Goal: Task Accomplishment & Management: Manage account settings

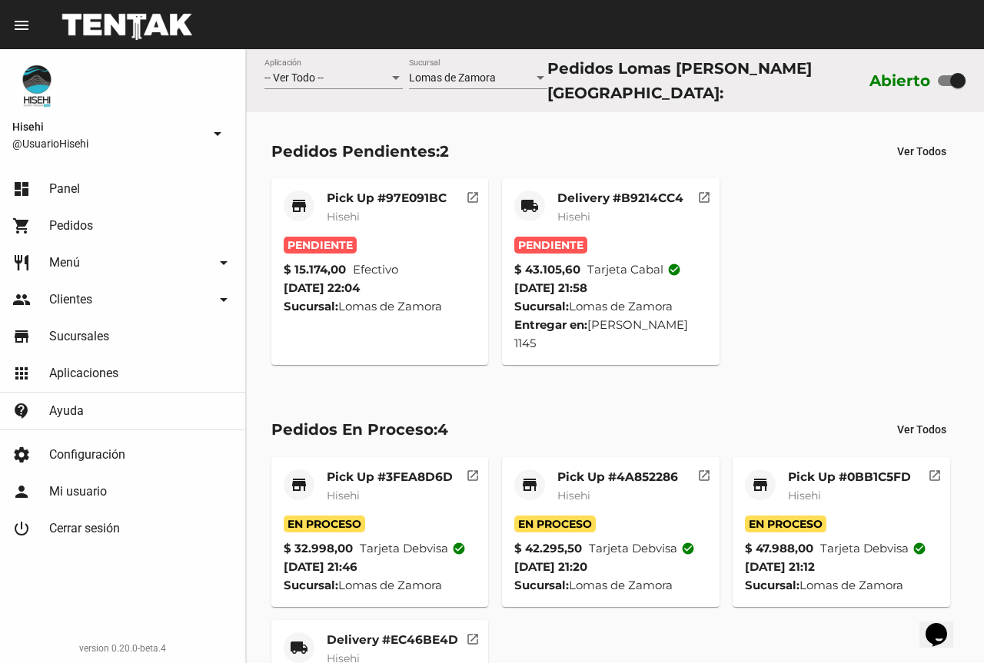
click at [619, 221] on div "Delivery #B9214CC4 Hisehi" at bounding box center [620, 214] width 126 height 46
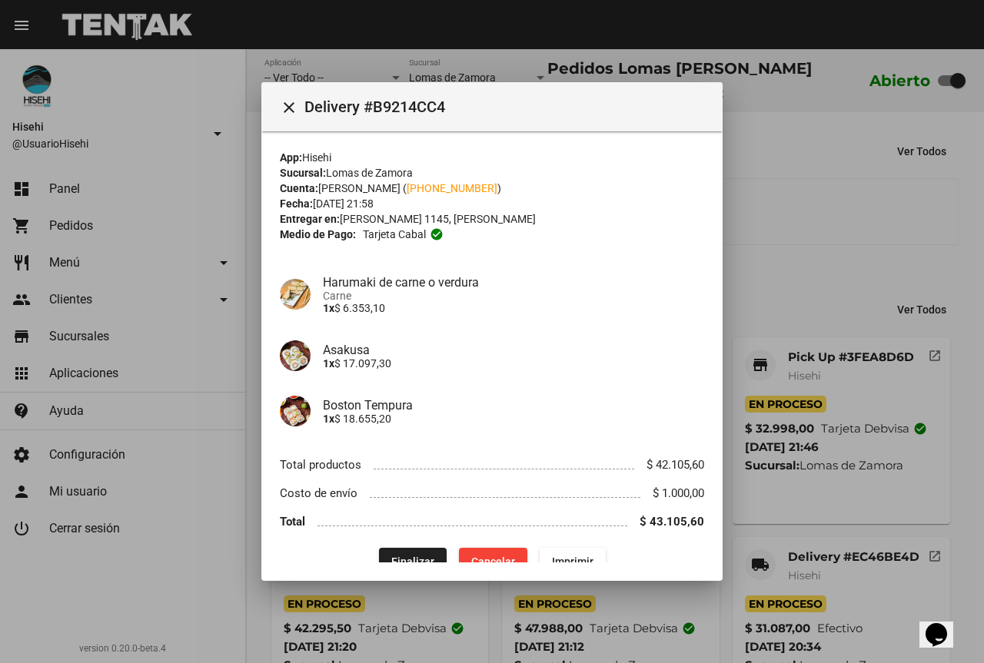
drag, startPoint x: 887, startPoint y: 248, endPoint x: 839, endPoint y: 244, distance: 48.5
click at [889, 247] on div at bounding box center [492, 331] width 984 height 663
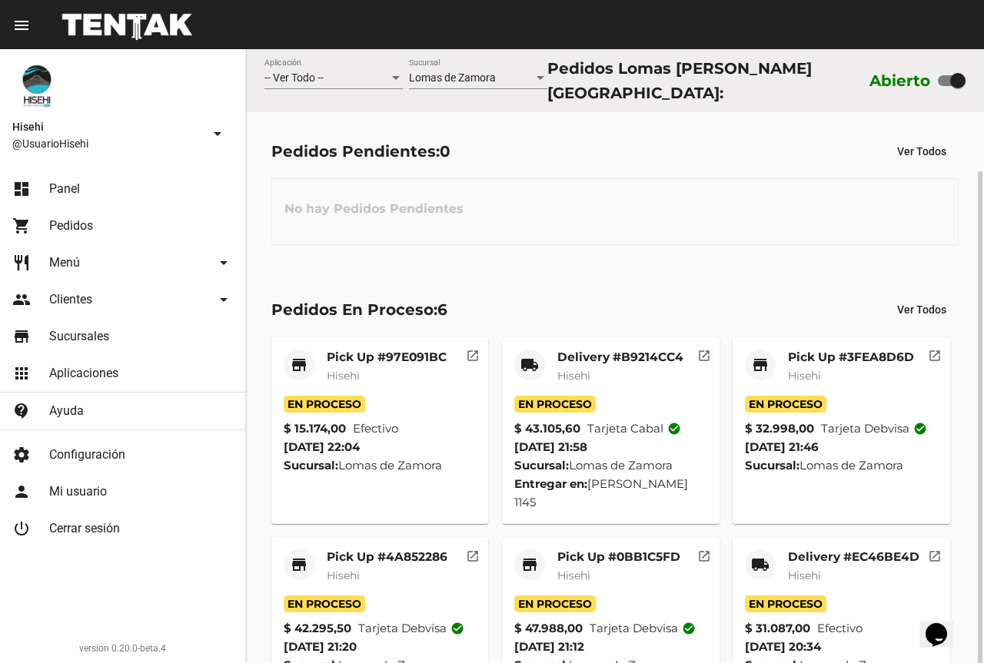
scroll to position [64, 0]
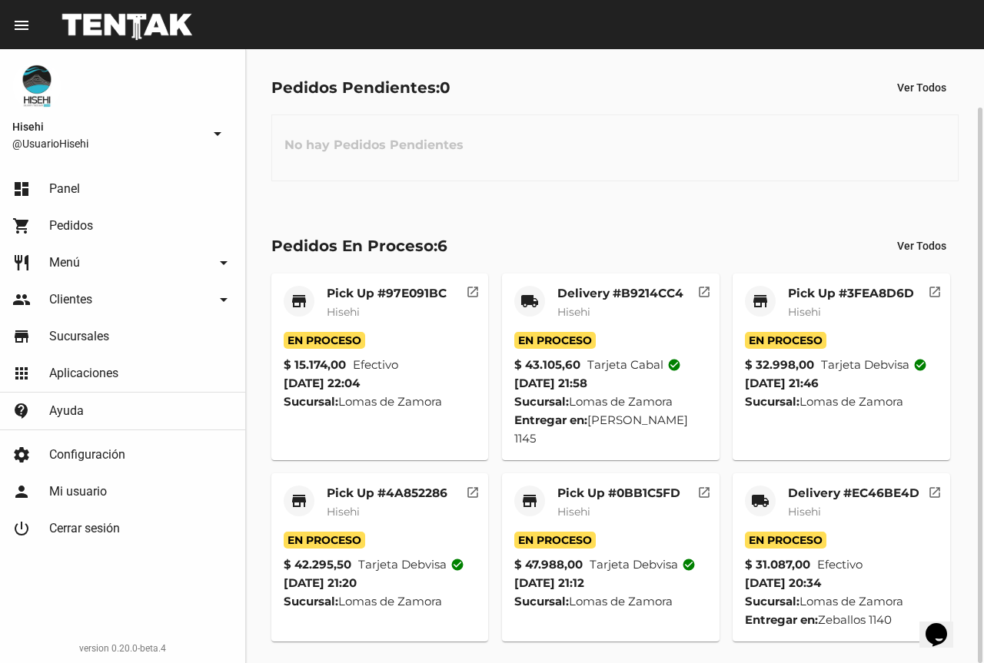
click at [627, 510] on mat-card-subtitle "Hisehi" at bounding box center [618, 511] width 123 height 15
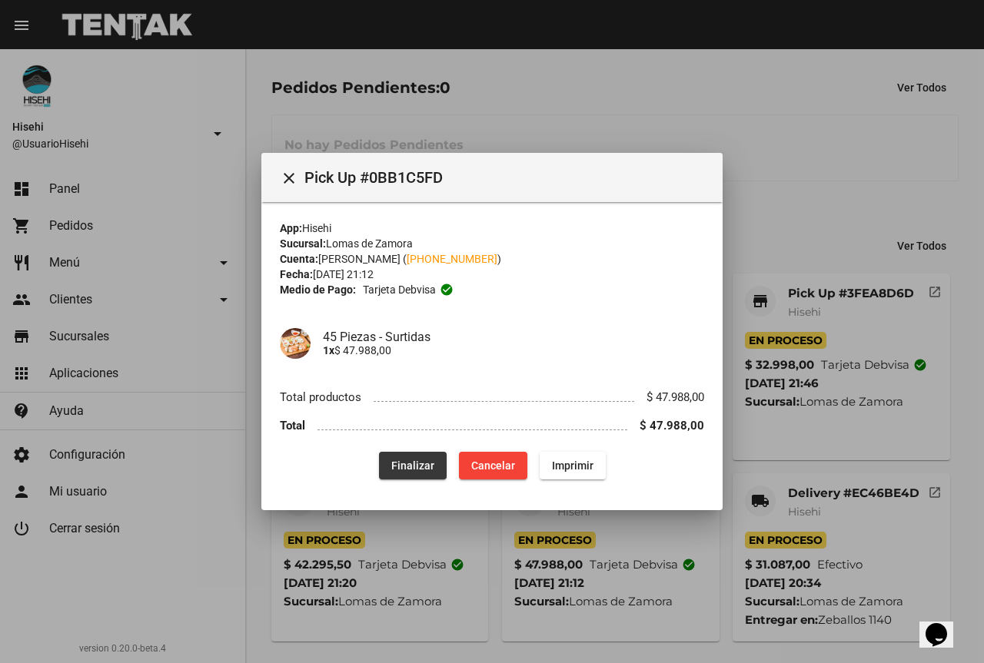
click at [414, 457] on button "Finalizar" at bounding box center [413, 466] width 68 height 28
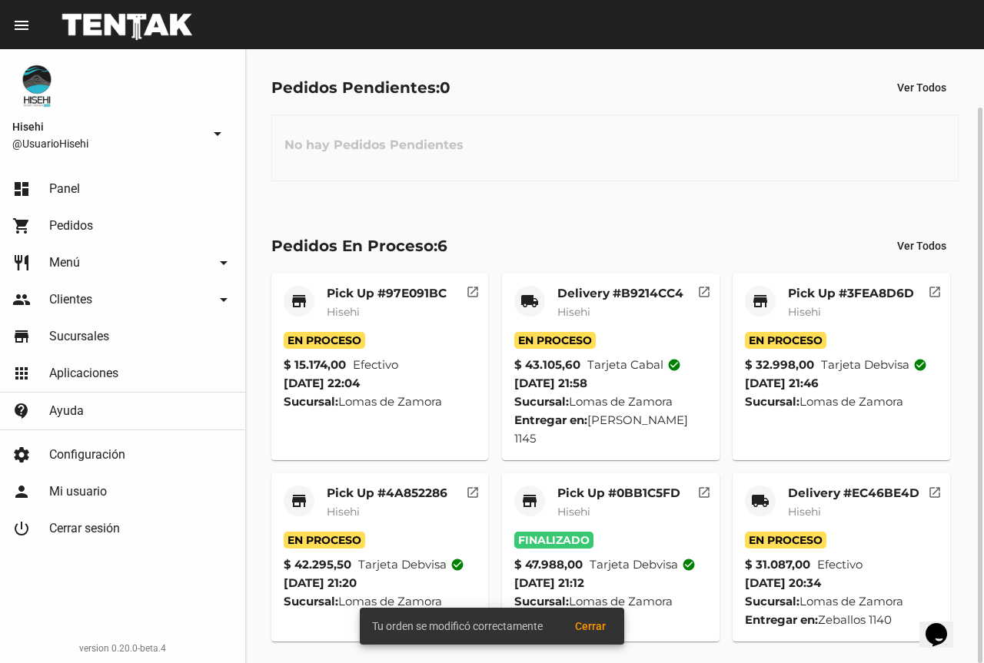
click at [410, 514] on mat-card-subtitle "Hisehi" at bounding box center [387, 511] width 121 height 15
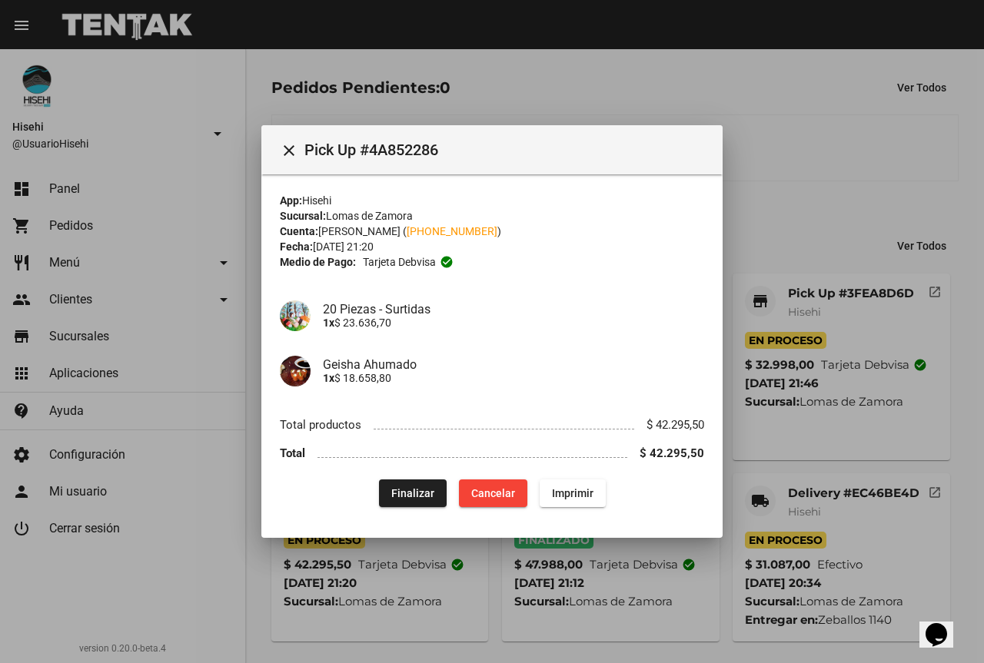
click at [814, 122] on div at bounding box center [492, 331] width 984 height 663
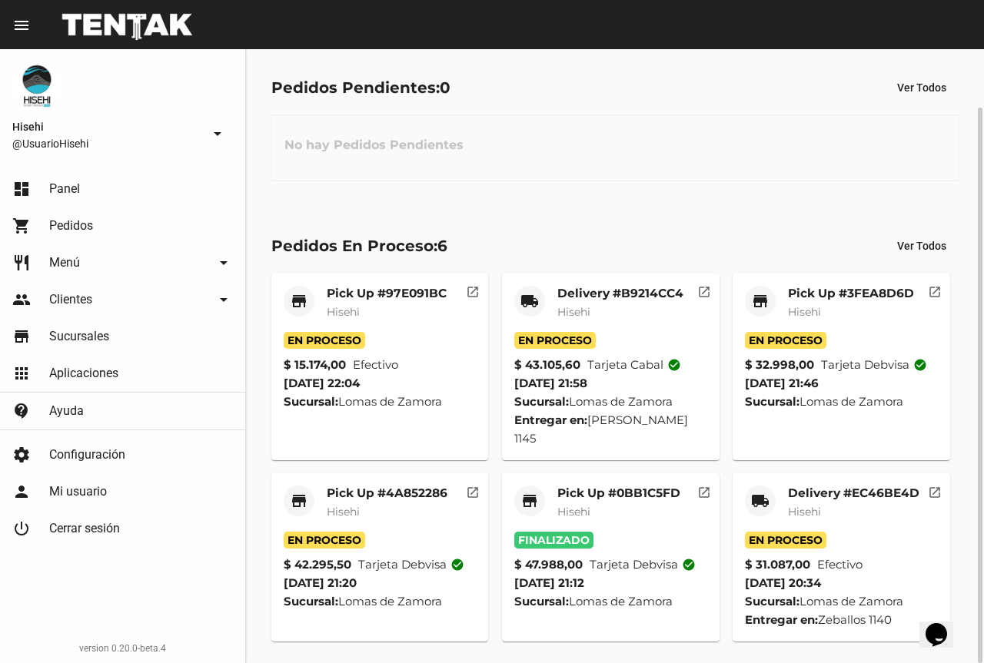
click at [876, 324] on div "Pick Up #3FEA8D6D Hisehi" at bounding box center [851, 309] width 126 height 46
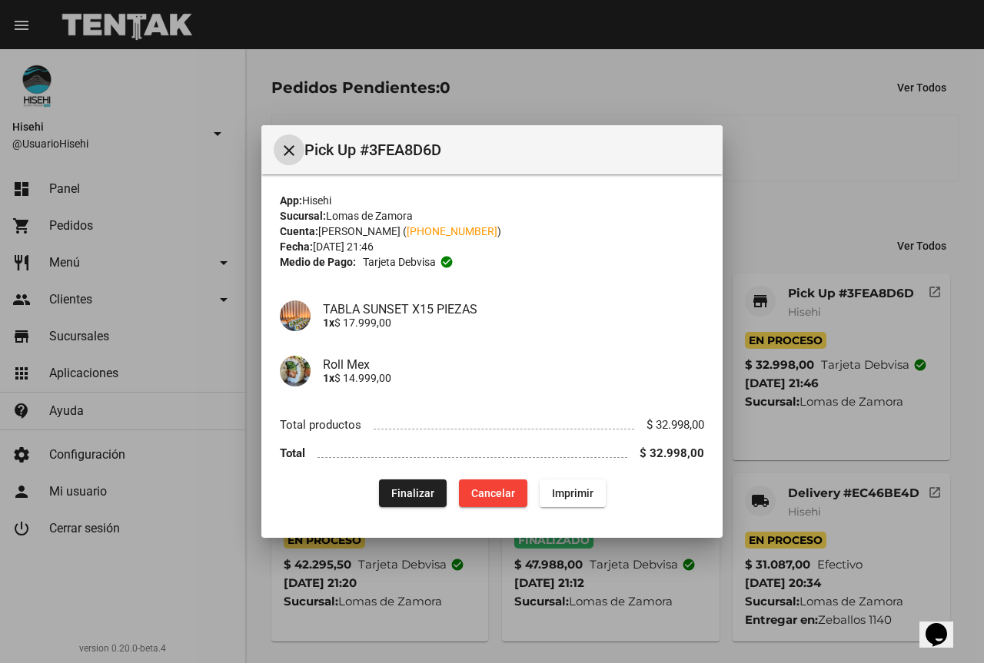
click at [763, 103] on div at bounding box center [492, 331] width 984 height 663
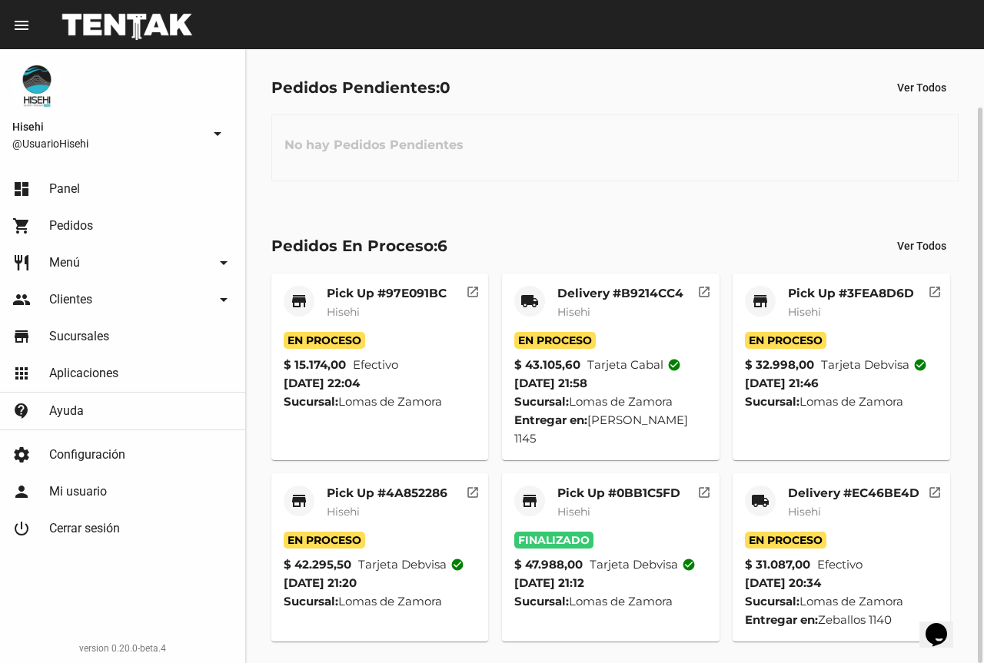
click at [629, 338] on div "En Proceso" at bounding box center [610, 340] width 193 height 17
click at [605, 311] on mat-card-subtitle "Hisehi" at bounding box center [620, 311] width 126 height 15
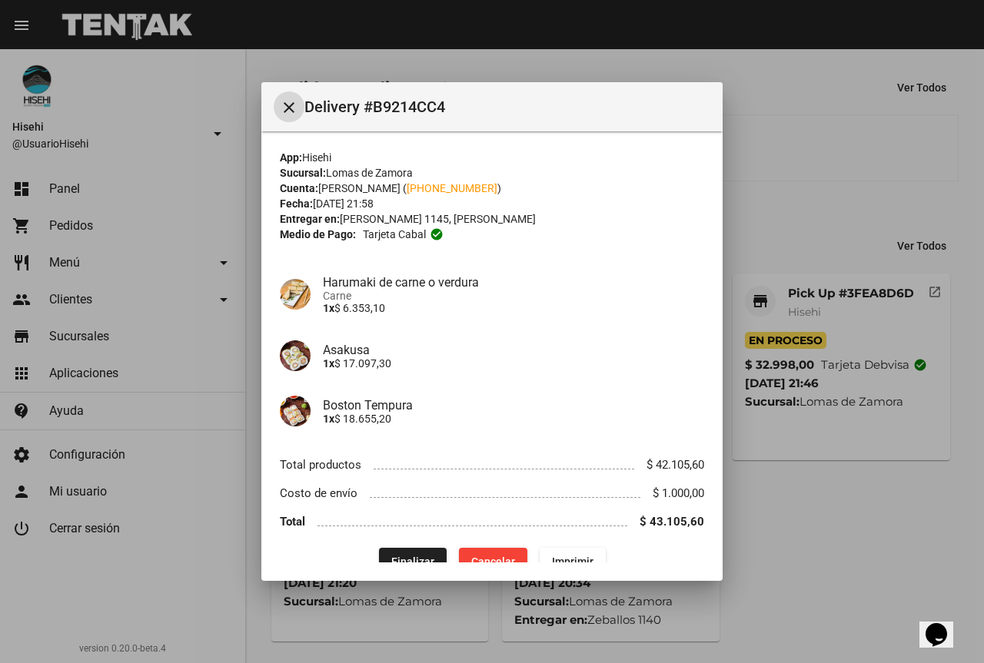
click at [794, 211] on div at bounding box center [492, 331] width 984 height 663
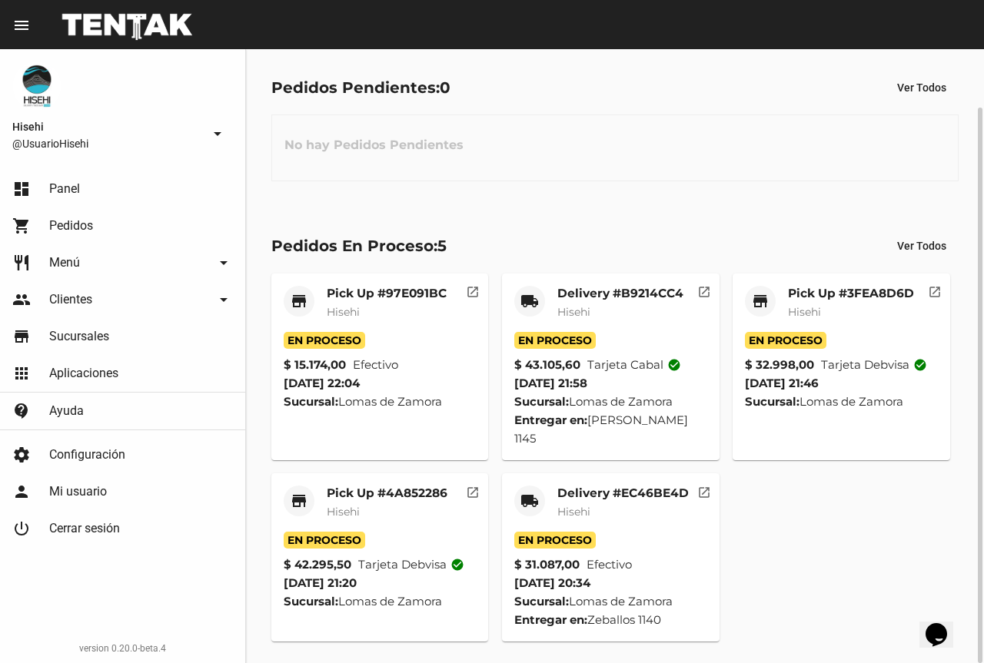
click at [401, 315] on div "Pick Up #97E091BC Hisehi" at bounding box center [387, 309] width 120 height 46
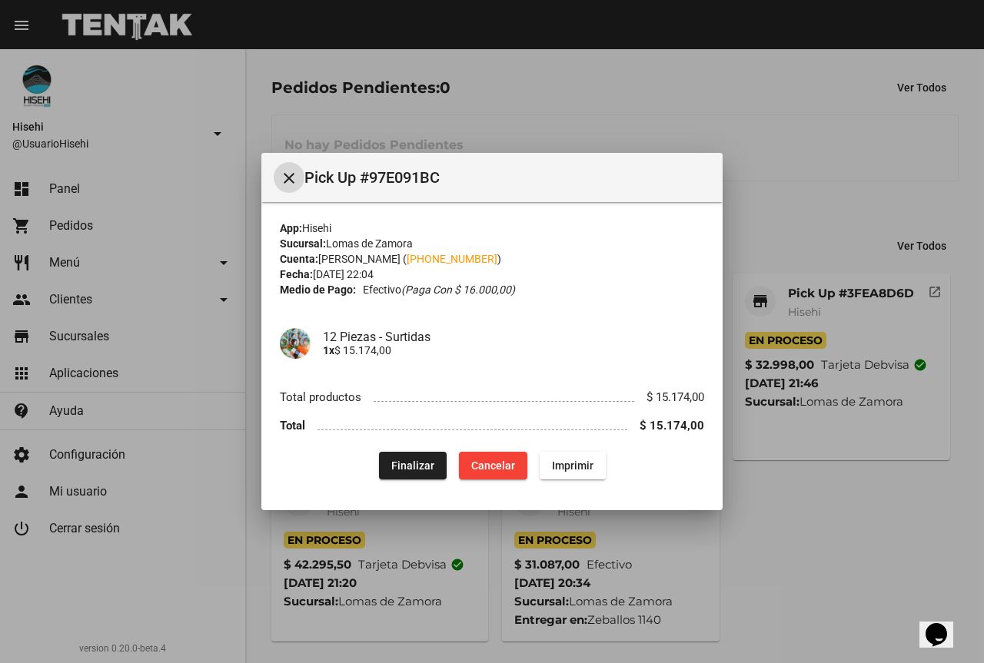
click at [748, 161] on div at bounding box center [492, 331] width 984 height 663
